Goal: Transaction & Acquisition: Purchase product/service

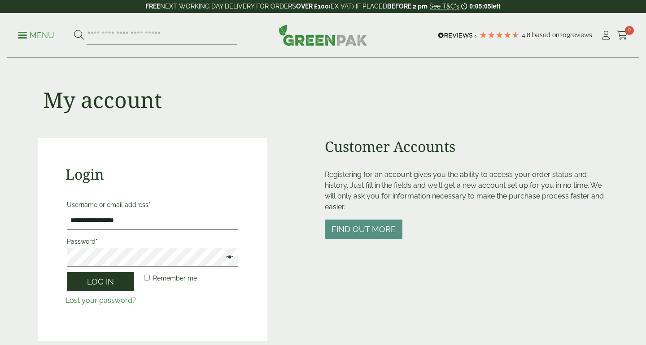
click at [102, 286] on button "Log in" at bounding box center [100, 281] width 67 height 19
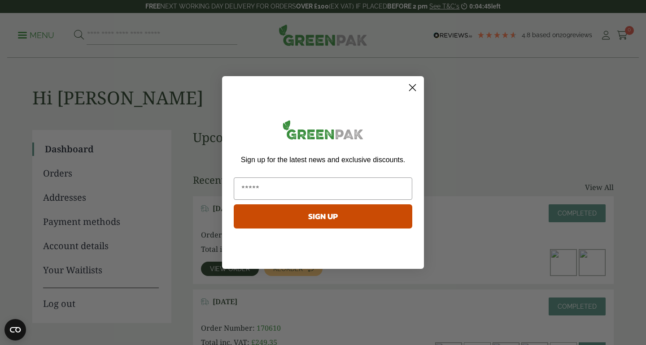
click at [411, 85] on circle "Close dialog" at bounding box center [412, 87] width 15 height 15
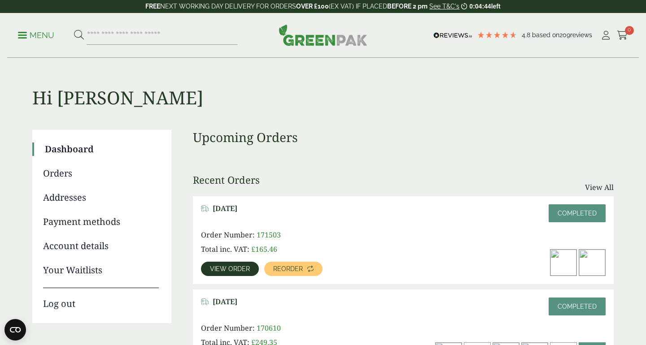
click at [235, 262] on link "View order" at bounding box center [230, 269] width 58 height 14
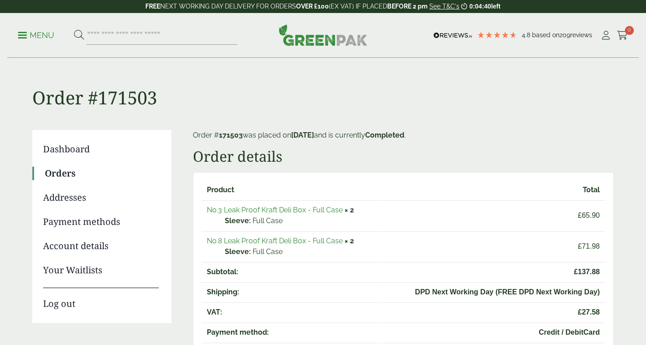
click at [286, 209] on link "No.3 Leak Proof Kraft Deli Box - Full Case" at bounding box center [275, 210] width 136 height 9
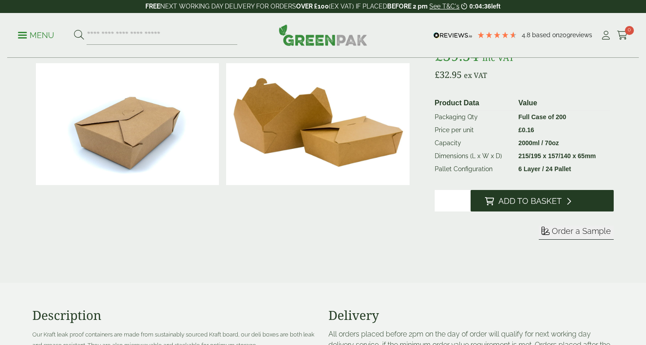
click at [465, 198] on input "*" at bounding box center [453, 201] width 36 height 22
type input "*"
click at [465, 198] on input "*" at bounding box center [453, 201] width 36 height 22
click at [500, 200] on span "Add to Basket" at bounding box center [529, 201] width 63 height 10
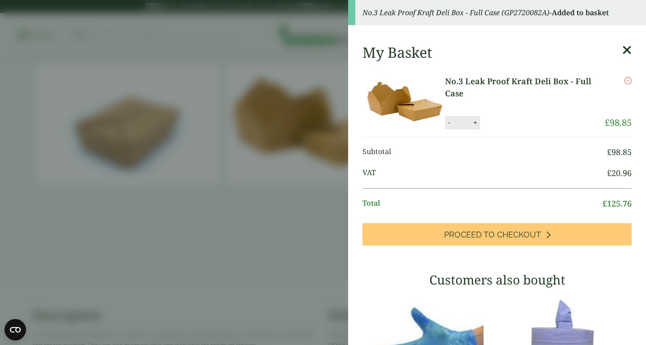
click at [627, 48] on icon at bounding box center [626, 50] width 9 height 13
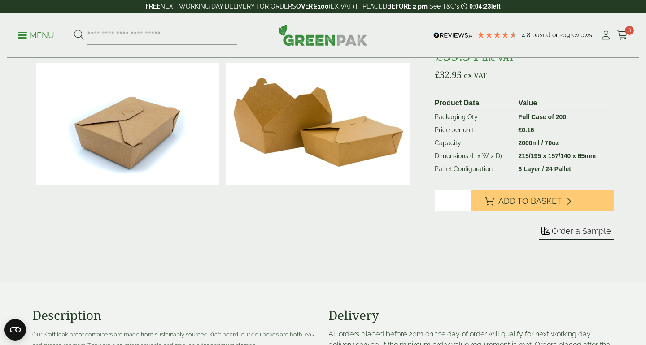
click at [25, 36] on p "Menu" at bounding box center [36, 35] width 36 height 11
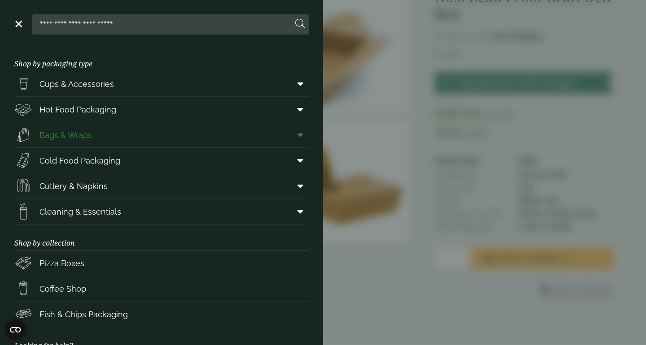
click at [211, 137] on link "Bags & Wraps" at bounding box center [161, 134] width 294 height 25
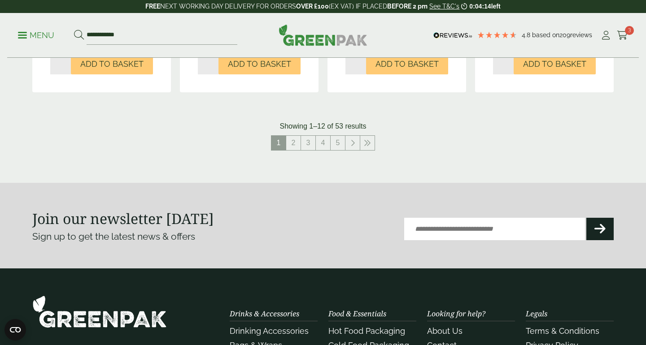
scroll to position [1022, 0]
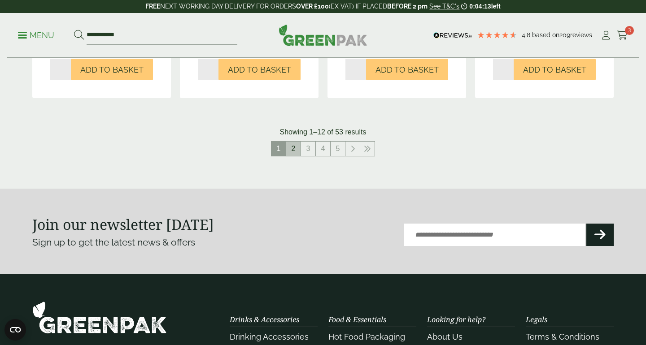
click at [293, 153] on link "2" at bounding box center [293, 149] width 14 height 14
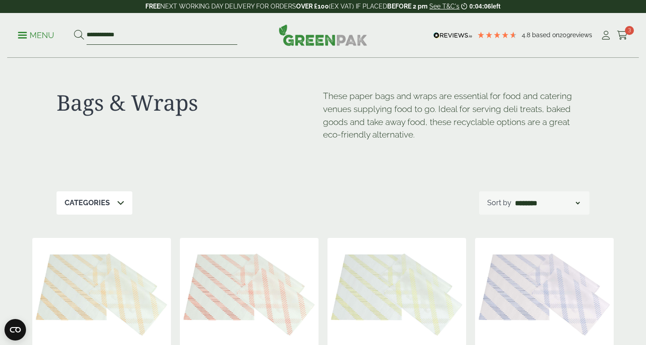
click at [181, 38] on input "**********" at bounding box center [162, 35] width 151 height 19
drag, startPoint x: 140, startPoint y: 41, endPoint x: 71, endPoint y: 24, distance: 71.5
click at [71, 24] on div "**********" at bounding box center [322, 35] width 631 height 45
type input "****"
click at [74, 30] on button at bounding box center [79, 36] width 10 height 12
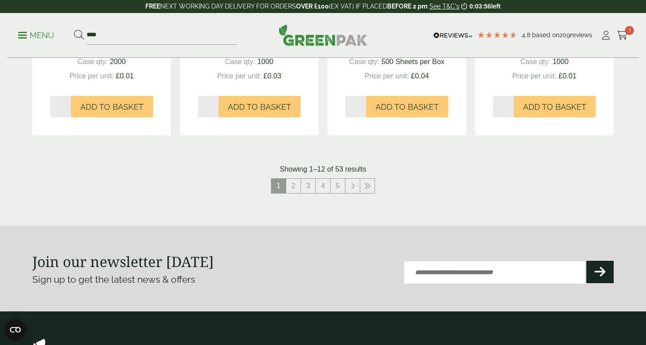
scroll to position [958, 0]
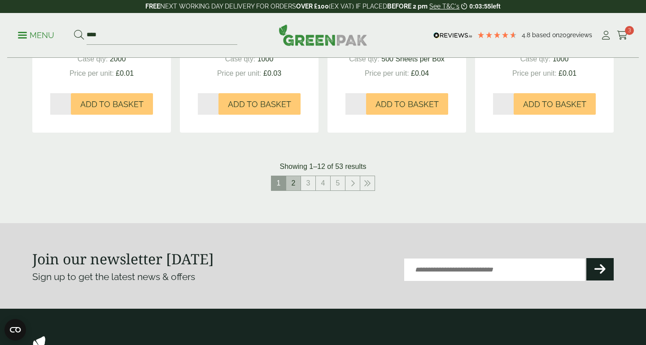
click at [291, 183] on link "2" at bounding box center [293, 183] width 14 height 14
click at [299, 182] on span "2" at bounding box center [293, 183] width 14 height 14
click at [623, 36] on icon at bounding box center [622, 35] width 11 height 9
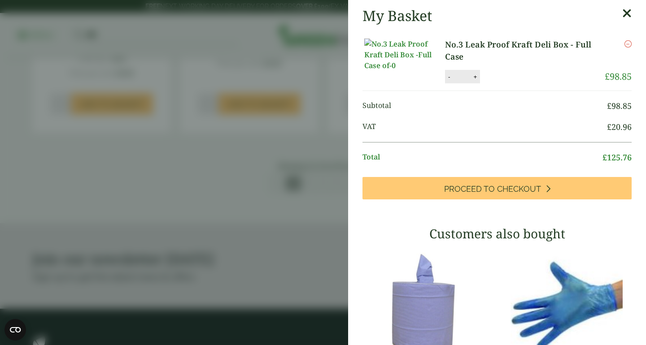
click at [624, 11] on icon at bounding box center [626, 13] width 9 height 13
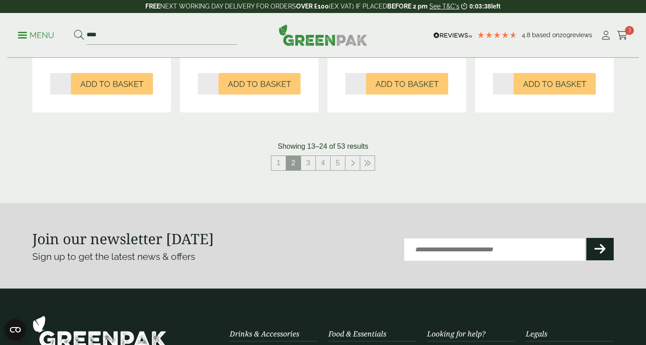
scroll to position [987, 0]
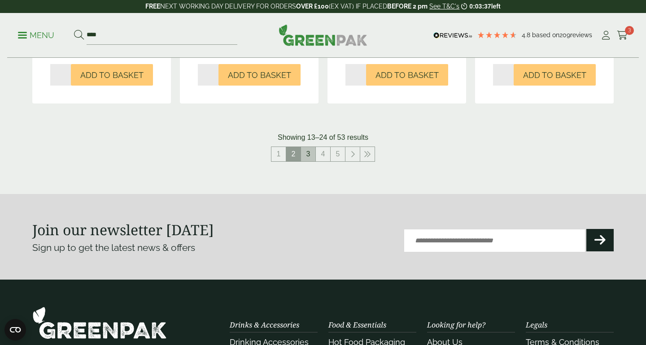
click at [313, 155] on link "3" at bounding box center [308, 154] width 14 height 14
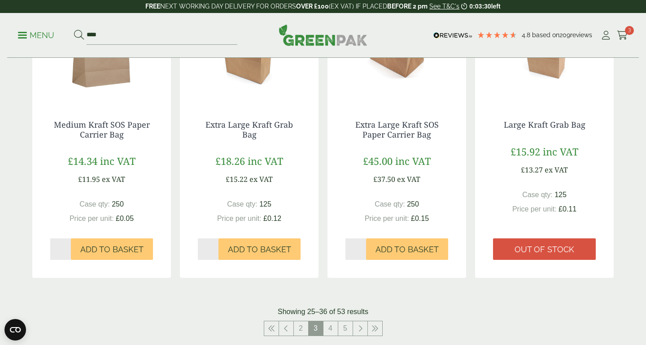
scroll to position [819, 0]
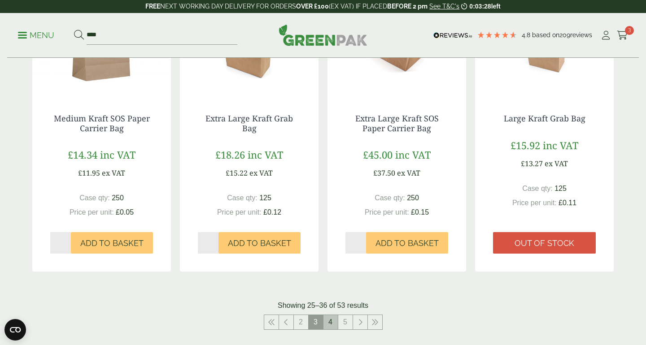
click at [331, 324] on link "4" at bounding box center [330, 322] width 14 height 14
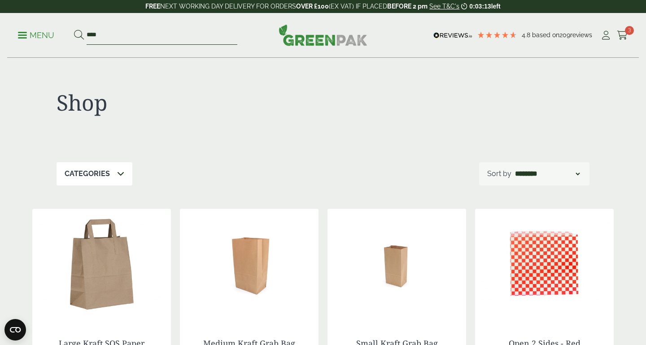
drag, startPoint x: 126, startPoint y: 34, endPoint x: 65, endPoint y: 31, distance: 61.1
click at [65, 31] on ul "Menu ****" at bounding box center [127, 35] width 219 height 19
type input "*****"
click at [74, 30] on button at bounding box center [79, 36] width 10 height 12
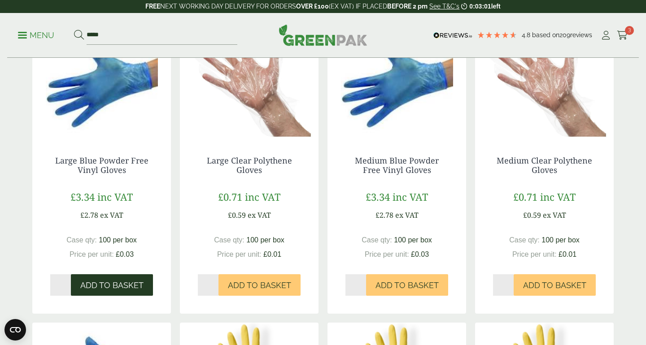
click at [131, 283] on span "Add to Basket" at bounding box center [111, 286] width 63 height 10
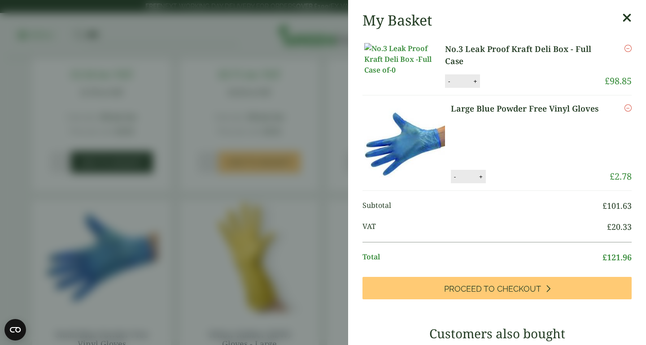
scroll to position [352, 0]
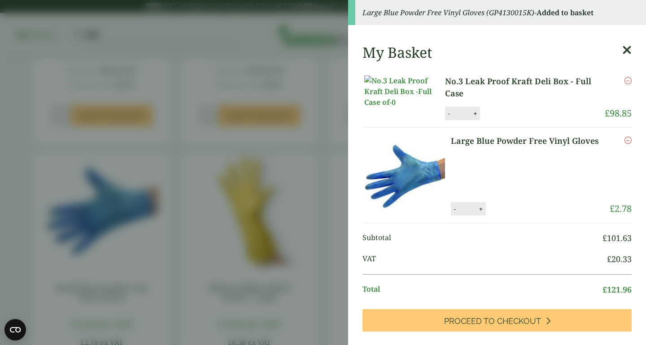
click at [482, 213] on button "+" at bounding box center [480, 209] width 9 height 8
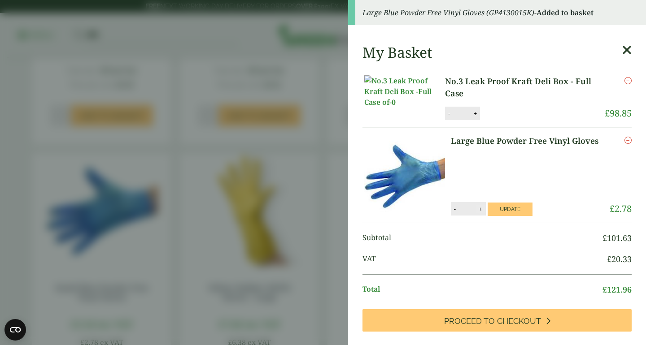
click at [482, 213] on button "+" at bounding box center [480, 209] width 9 height 8
type input "**"
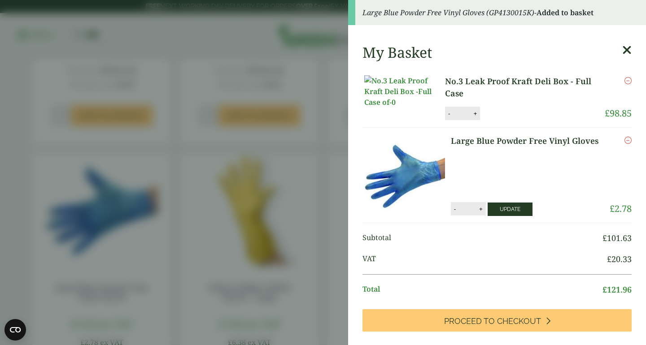
click at [506, 216] on button "Update" at bounding box center [509, 209] width 45 height 13
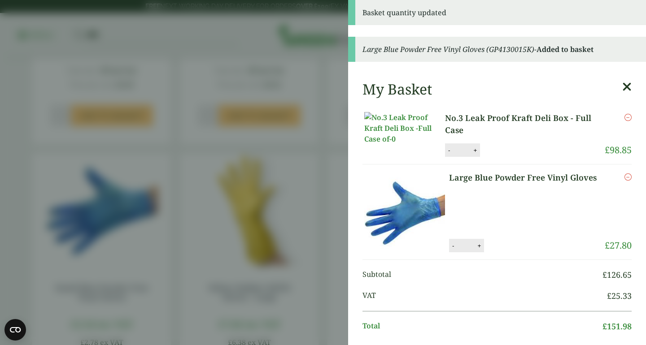
click at [623, 88] on icon at bounding box center [626, 87] width 9 height 13
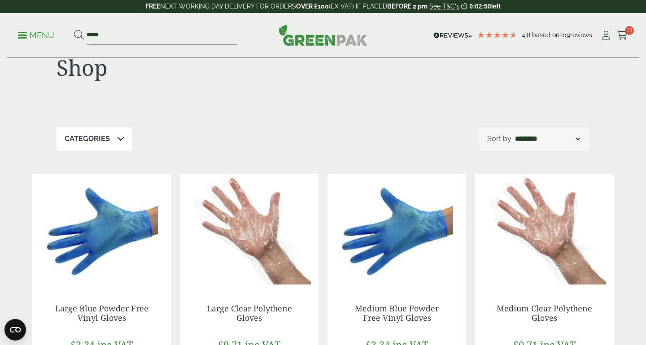
scroll to position [0, 0]
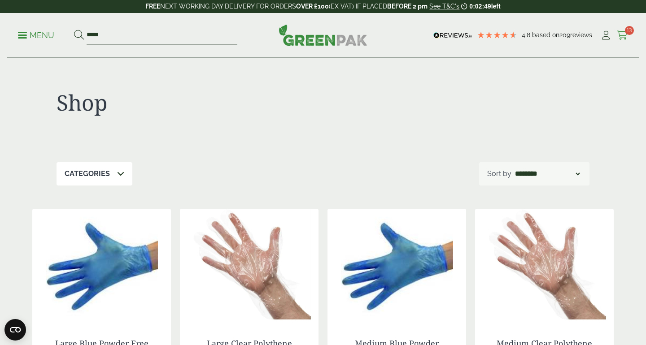
click at [630, 32] on span "13" at bounding box center [629, 30] width 9 height 9
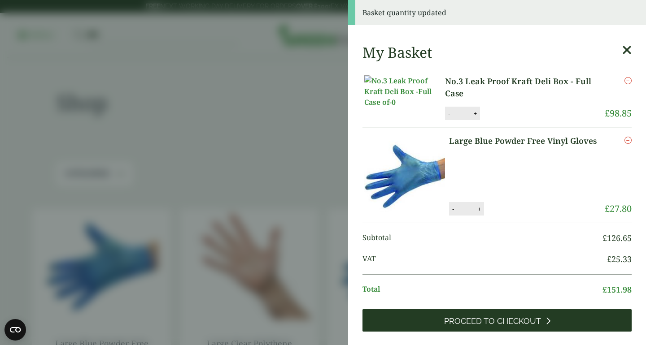
click at [428, 324] on link "Proceed to Checkout" at bounding box center [496, 320] width 269 height 22
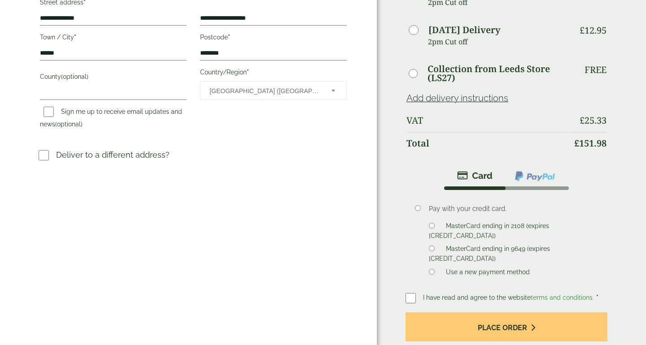
click at [417, 292] on label at bounding box center [413, 298] width 17 height 13
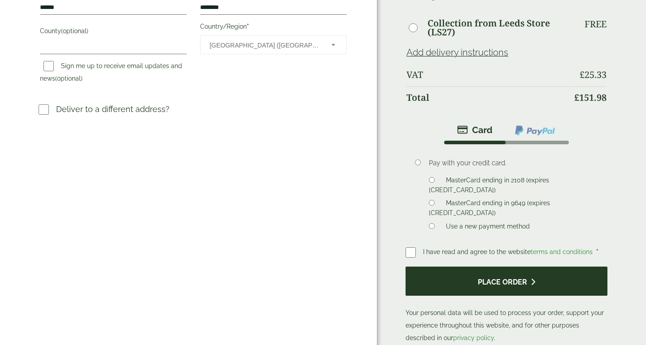
scroll to position [265, 0]
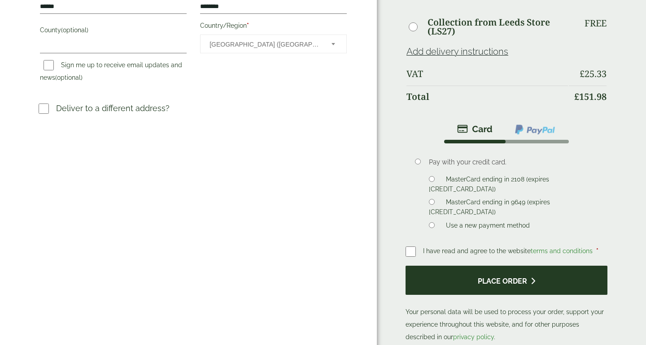
click at [525, 266] on button "Place order" at bounding box center [506, 280] width 202 height 29
